Goal: Download file/media

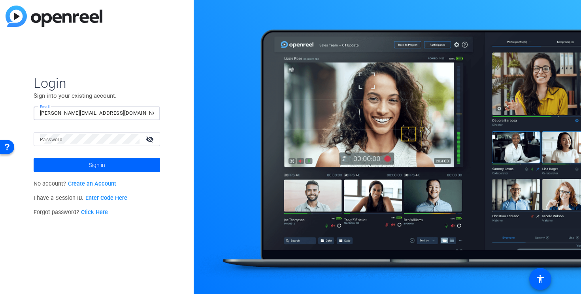
type input "[PERSON_NAME][EMAIL_ADDRESS][DOMAIN_NAME]"
click at [89, 161] on span "Sign in" at bounding box center [97, 165] width 16 height 20
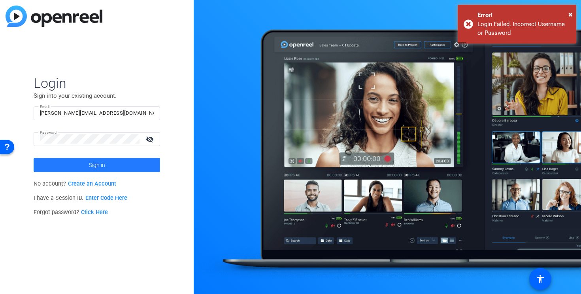
click at [121, 164] on span at bounding box center [97, 164] width 127 height 19
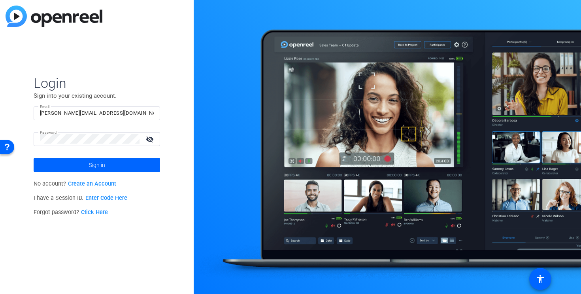
click at [149, 138] on mat-icon "visibility_off" at bounding box center [150, 138] width 19 height 11
click at [130, 162] on span at bounding box center [97, 164] width 127 height 19
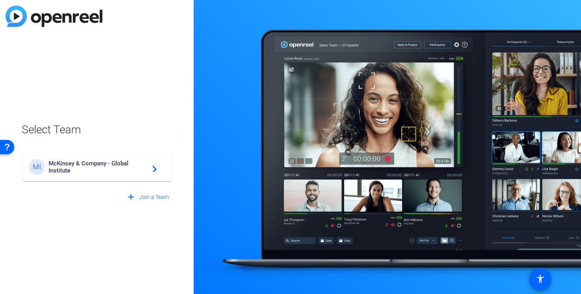
click at [130, 162] on span "McKinsey & Company - Global Institute" at bounding box center [98, 167] width 99 height 14
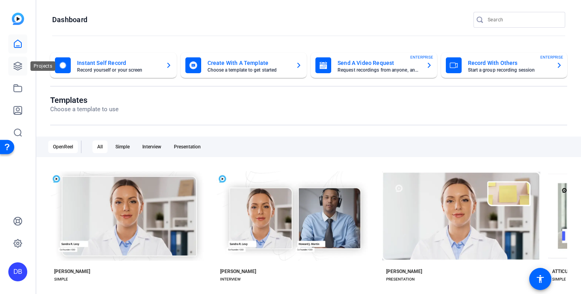
click at [19, 67] on icon at bounding box center [18, 66] width 8 height 8
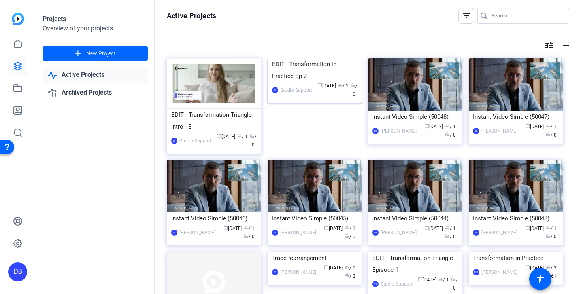
click at [318, 58] on img at bounding box center [315, 58] width 94 height 0
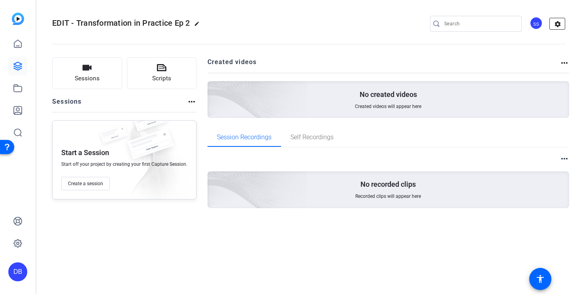
click at [560, 28] on mat-icon "settings" at bounding box center [558, 24] width 16 height 12
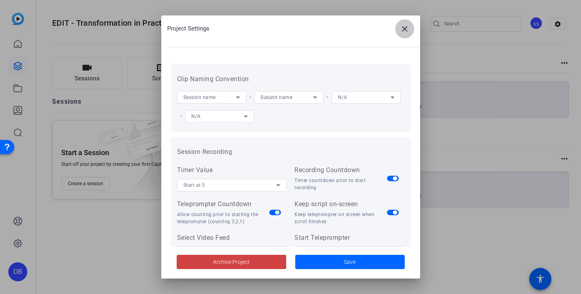
click at [399, 27] on span at bounding box center [404, 28] width 19 height 19
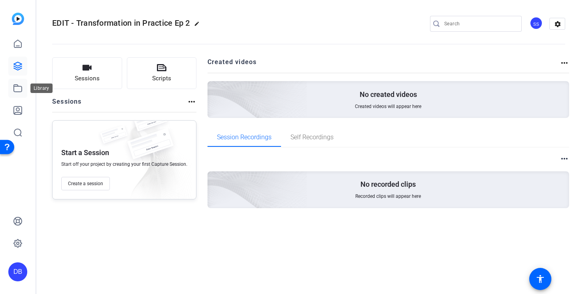
click at [19, 89] on icon at bounding box center [17, 87] width 9 height 9
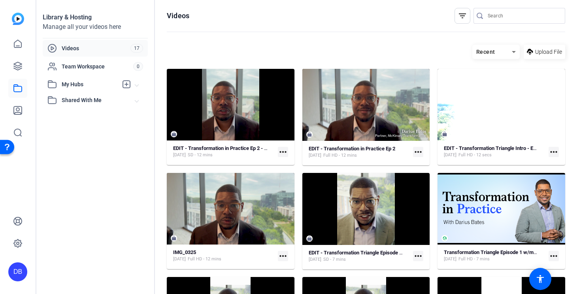
click at [282, 151] on mat-icon "more_horiz" at bounding box center [283, 152] width 10 height 10
click at [275, 110] on div at bounding box center [290, 147] width 581 height 294
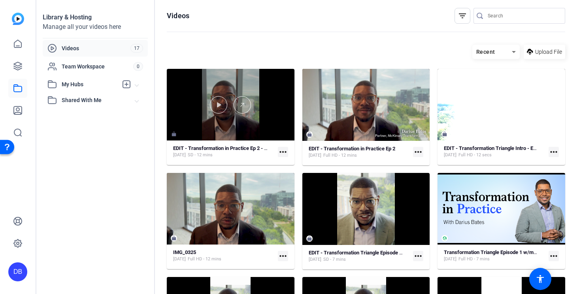
scroll to position [1, 0]
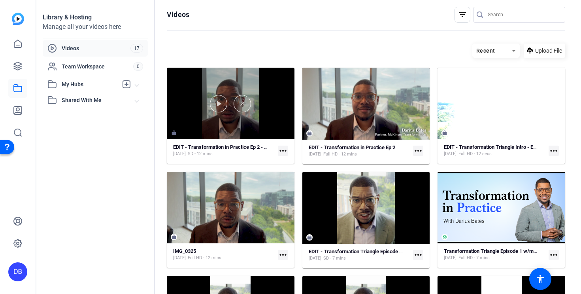
click at [280, 124] on div at bounding box center [231, 104] width 128 height 72
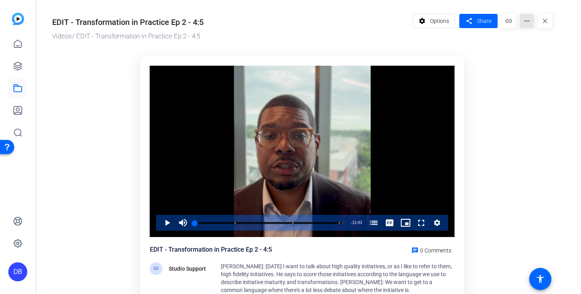
click at [525, 20] on mat-icon "more_horiz" at bounding box center [527, 21] width 14 height 14
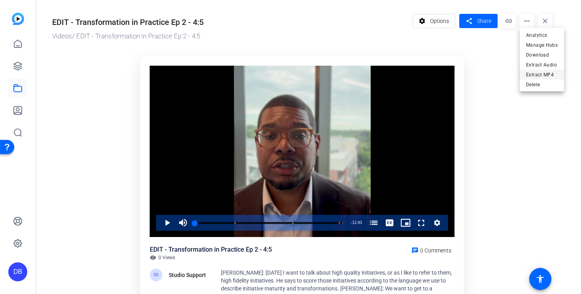
click at [544, 78] on span "Extract MP4" at bounding box center [542, 74] width 32 height 9
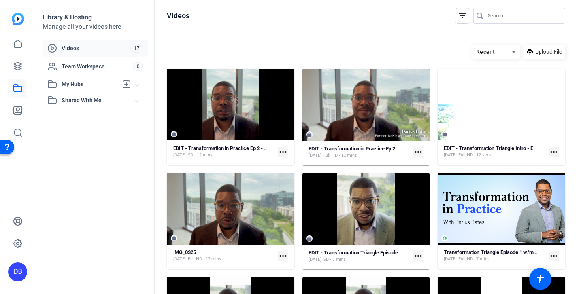
scroll to position [1, 0]
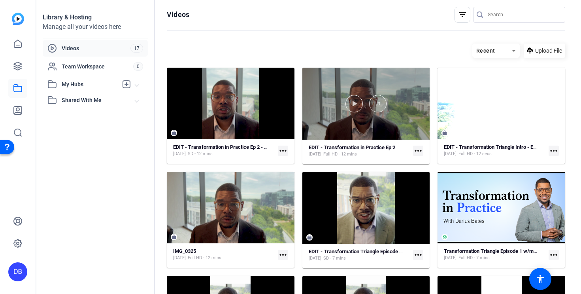
click at [385, 81] on div at bounding box center [367, 104] width 128 height 72
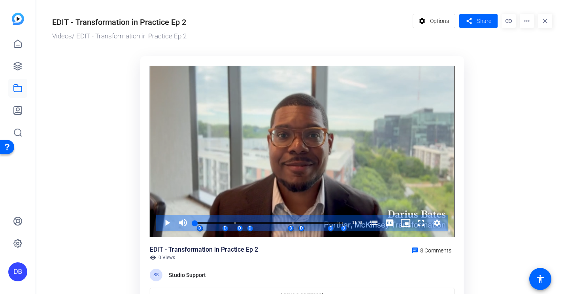
click at [532, 23] on mat-icon "more_horiz" at bounding box center [527, 21] width 14 height 14
click at [536, 73] on span "Download MP4" at bounding box center [543, 74] width 35 height 9
